Goal: Information Seeking & Learning: Learn about a topic

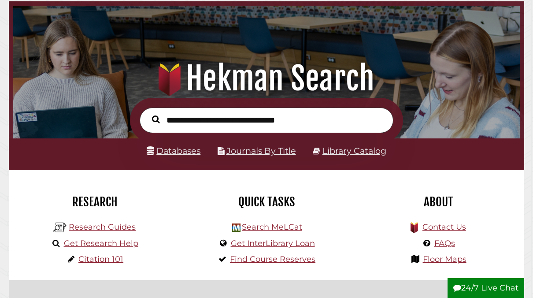
scroll to position [167, 502]
click at [122, 227] on link "Research Guides" at bounding box center [102, 227] width 67 height 10
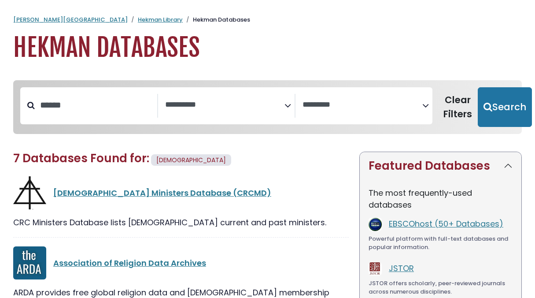
select select "Database Subject Filter"
select select "Database Vendors Filter"
click at [111, 107] on input "******" at bounding box center [96, 105] width 122 height 15
type input "*"
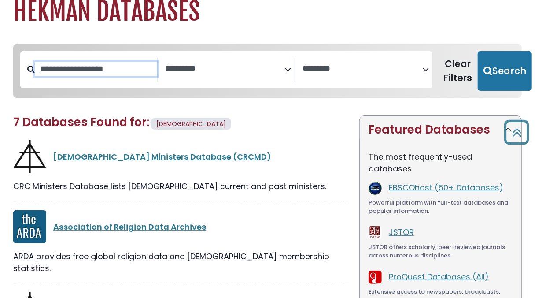
scroll to position [36, 0]
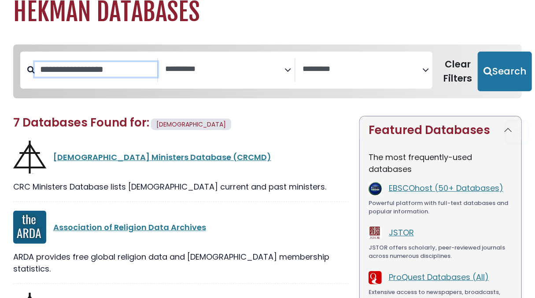
click at [118, 74] on input "Search database by title or keyword" at bounding box center [96, 69] width 122 height 15
type input "**********"
click at [478, 51] on button "Search" at bounding box center [505, 71] width 54 height 40
select select "Database Subject Filter"
select select "Database Vendors Filter"
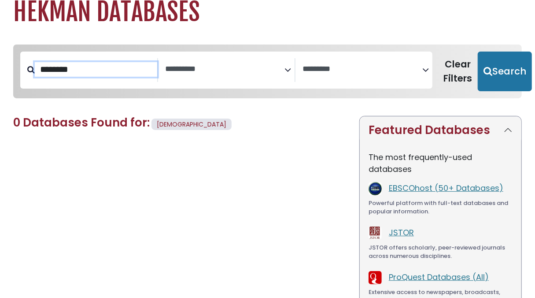
type input "********"
click at [478, 51] on button "Search" at bounding box center [505, 71] width 54 height 40
select select "Database Subject Filter"
select select "Database Vendors Filter"
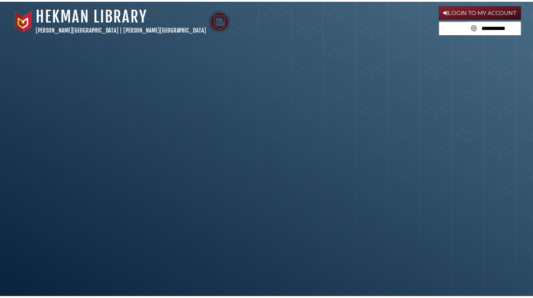
scroll to position [70, 0]
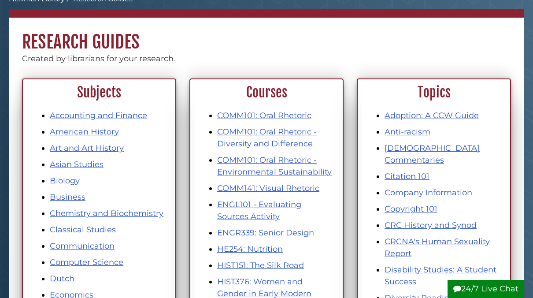
scroll to position [57, 0]
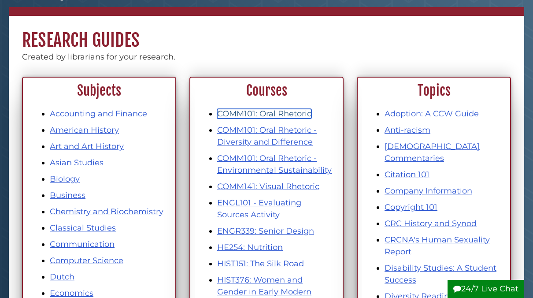
click at [287, 112] on link "COMM101: Oral Rhetoric" at bounding box center [264, 114] width 94 height 10
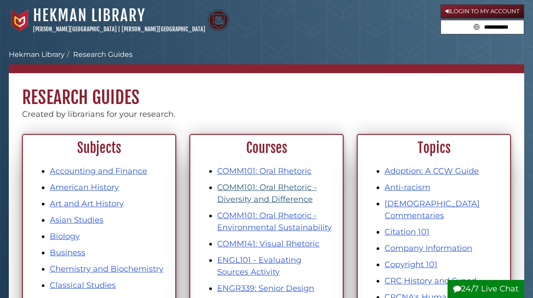
scroll to position [57, 0]
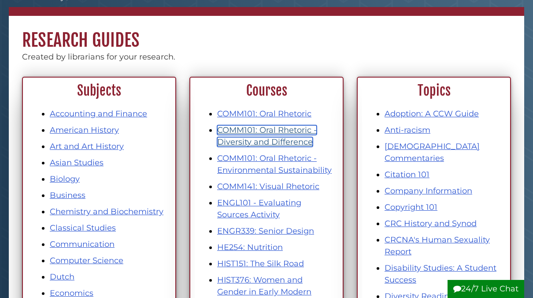
click at [294, 137] on link "COMM101: Oral Rhetoric - Diversity and Difference" at bounding box center [266, 136] width 99 height 22
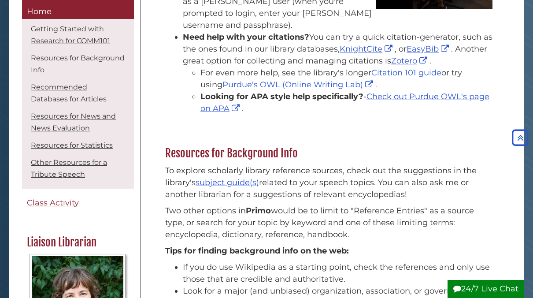
scroll to position [251, 0]
click at [234, 177] on link "subject guide(s)" at bounding box center [226, 182] width 63 height 10
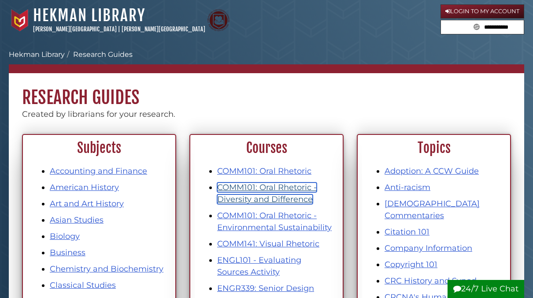
click at [287, 193] on link "COMM101: Oral Rhetoric - Diversity and Difference" at bounding box center [266, 193] width 99 height 22
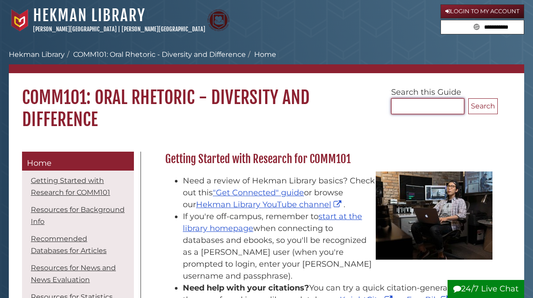
click at [446, 99] on input "Search..." at bounding box center [427, 106] width 73 height 16
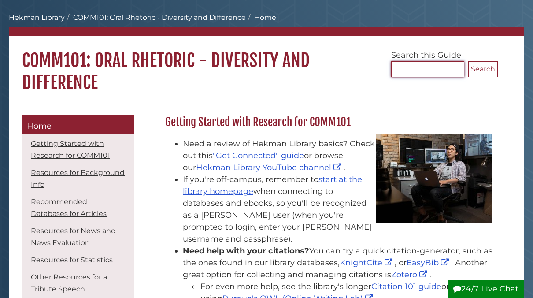
scroll to position [48, 0]
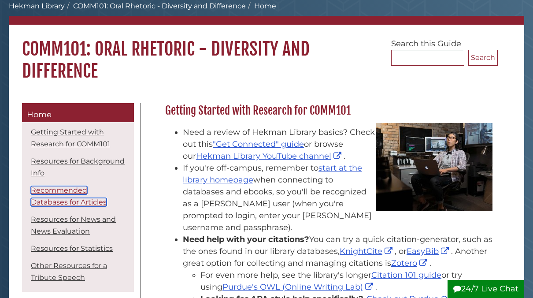
click at [77, 191] on link "Recommended Databases for Articles" at bounding box center [69, 196] width 76 height 20
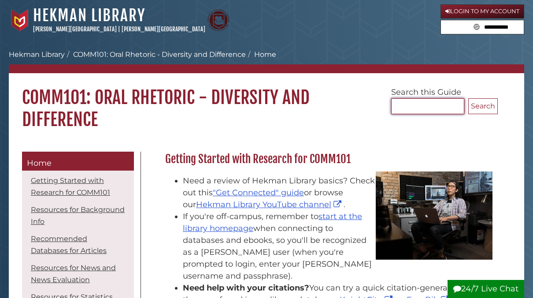
click at [425, 104] on input "Search..." at bounding box center [427, 106] width 73 height 16
click at [435, 107] on input "Search..." at bounding box center [427, 106] width 73 height 16
type input "*"
type input "**********"
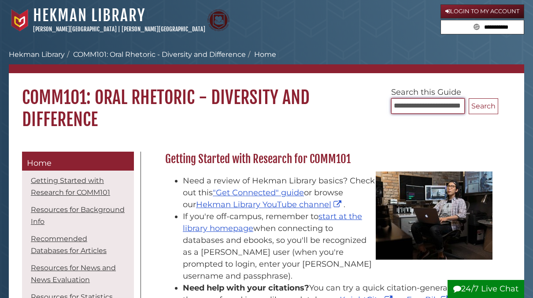
click at [468, 98] on button "Search" at bounding box center [482, 106] width 29 height 16
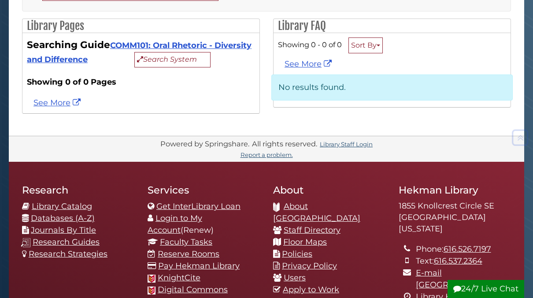
scroll to position [167, 0]
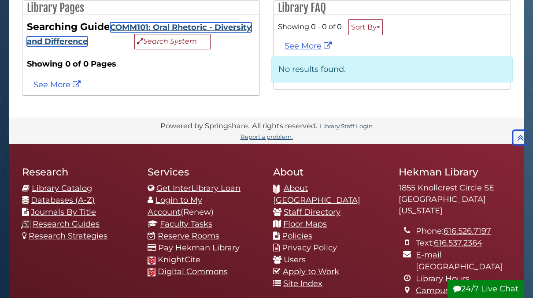
click at [122, 25] on link "COMM101: Oral Rhetoric - Diversity and Difference" at bounding box center [139, 34] width 224 height 24
